Goal: Task Accomplishment & Management: Manage account settings

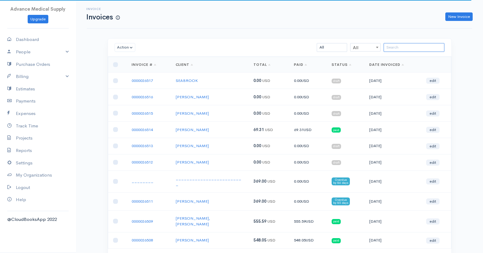
click at [395, 50] on input "search" at bounding box center [413, 47] width 61 height 9
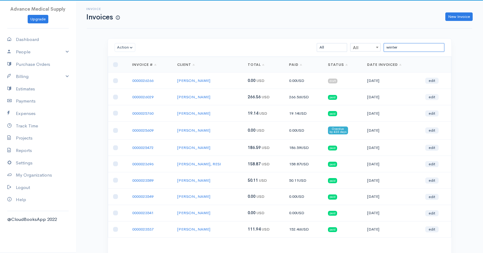
type input "winter"
click at [432, 97] on link "edit" at bounding box center [431, 97] width 13 height 6
select select "[GEOGRAPHIC_DATA]"
select select "6.625"
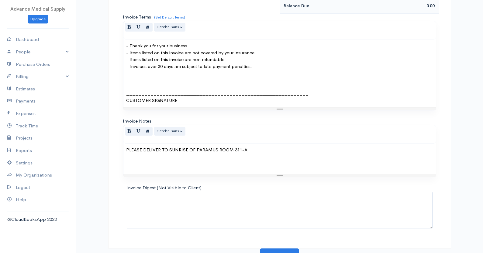
scroll to position [318, 0]
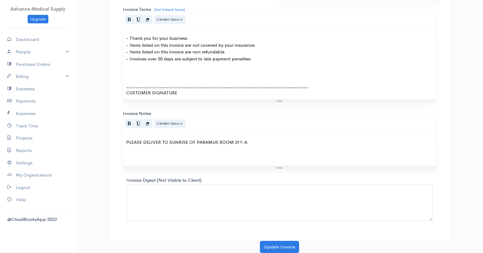
click at [165, 149] on div "PLEASE DELIVER TO SUNRISE OF PARAMUS ROOM 311-A" at bounding box center [279, 151] width 312 height 30
click at [261, 140] on div "PLEASE DELIVER TO SUNRISE OF PARAMUS ROOM 311-A" at bounding box center [279, 151] width 312 height 30
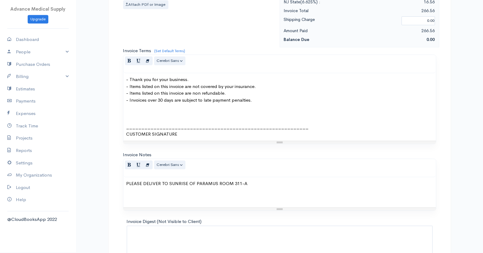
scroll to position [285, 0]
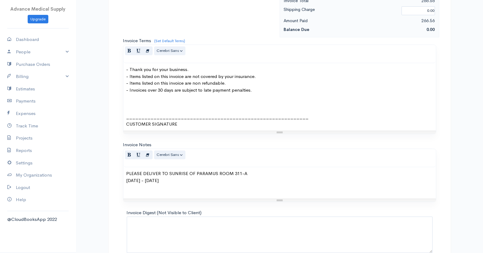
click at [234, 182] on p "PLEASE DELIVER TO SUNRISE OF PARAMUS ROOM 311-A [DATE] - [DATE]" at bounding box center [279, 180] width 306 height 21
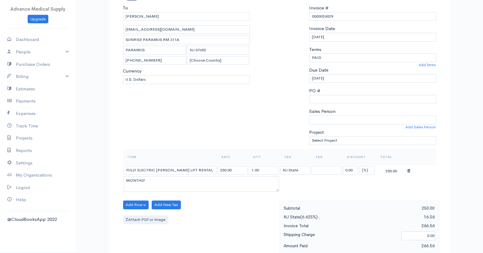
scroll to position [58, 0]
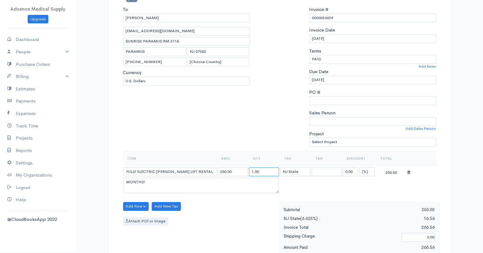
drag, startPoint x: 264, startPoint y: 174, endPoint x: 249, endPoint y: 172, distance: 15.3
click at [249, 172] on input "1.00" at bounding box center [264, 172] width 30 height 9
type input "10"
click at [227, 119] on div "To [PERSON_NAME] [EMAIL_ADDRESS][DOMAIN_NAME] SUNRISE PARAMUS RM [GEOGRAPHIC_DA…" at bounding box center [186, 78] width 133 height 145
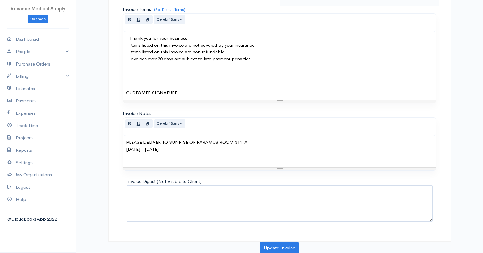
scroll to position [319, 0]
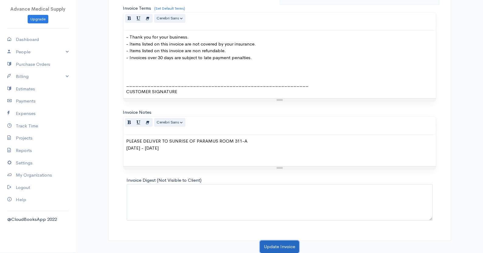
click at [289, 248] on button "Update Invoice" at bounding box center [279, 247] width 39 height 12
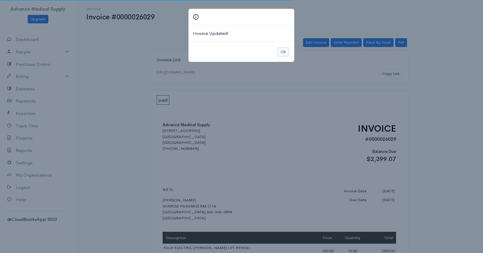
click at [283, 52] on button "Ok" at bounding box center [283, 52] width 11 height 9
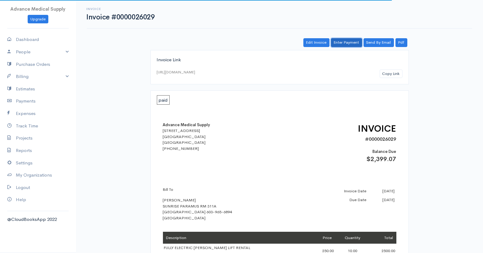
click at [343, 45] on link "Enter Payment" at bounding box center [346, 42] width 31 height 9
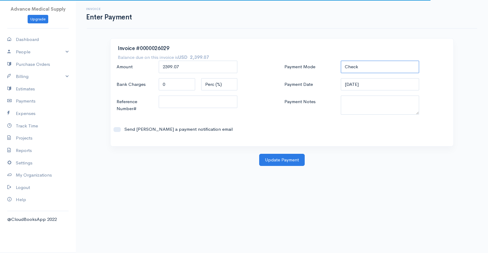
click at [341, 61] on select "Check Bank Transfer Credit Cash Debit ACH VISA MASTERCARD AMEX DISCOVER DINERS …" at bounding box center [380, 67] width 79 height 12
select select "MASTERCARD"
click option "MASTERCARD" at bounding box center [0, 0] width 0 height 0
click at [284, 159] on button "Update Payment" at bounding box center [282, 160] width 46 height 12
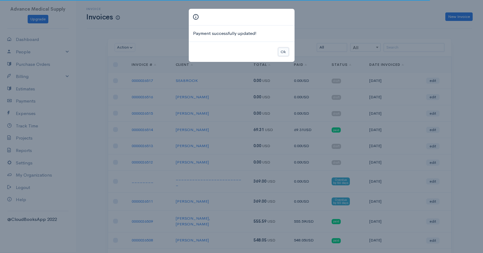
click at [280, 52] on button "Ok" at bounding box center [283, 52] width 11 height 9
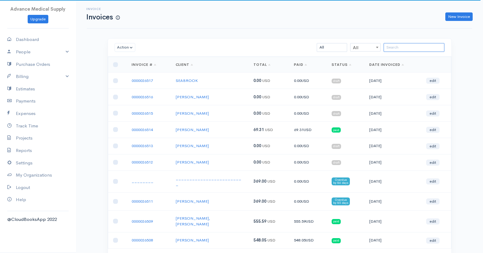
click at [397, 46] on input "search" at bounding box center [413, 47] width 61 height 9
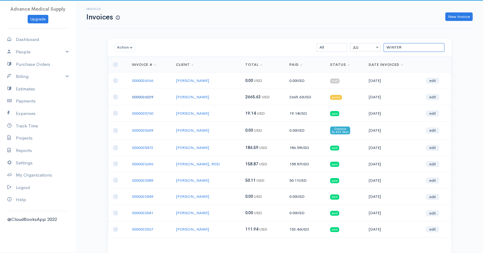
type input "WINTER"
click at [147, 97] on link "0000026029" at bounding box center [142, 96] width 21 height 5
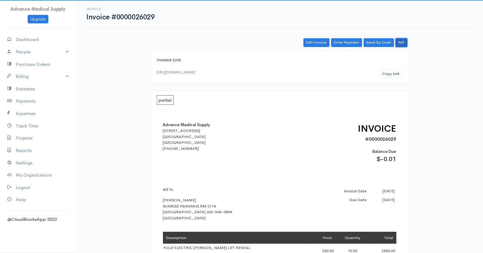
click at [402, 41] on link "Pdf" at bounding box center [401, 42] width 12 height 9
